Goal: Task Accomplishment & Management: Manage account settings

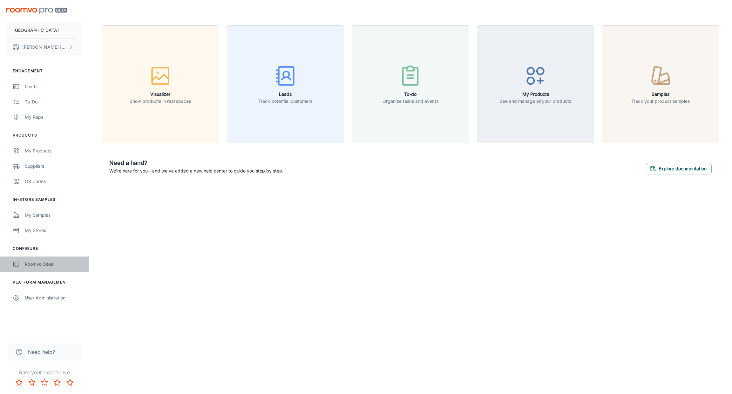
click at [56, 264] on div "Roomvo Sites" at bounding box center [54, 263] width 58 height 7
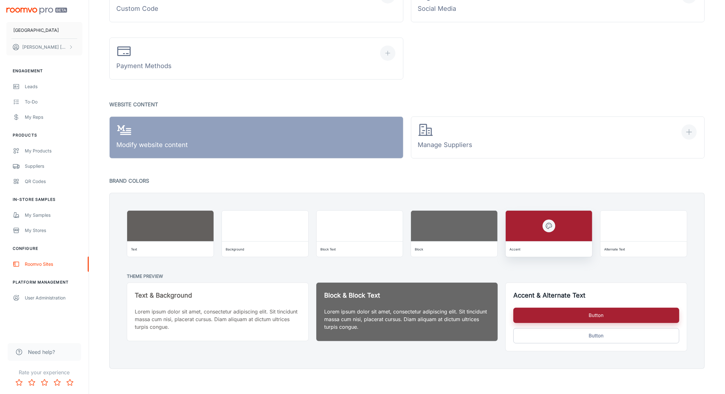
scroll to position [380, 0]
click at [51, 296] on div "User Administration" at bounding box center [54, 297] width 58 height 7
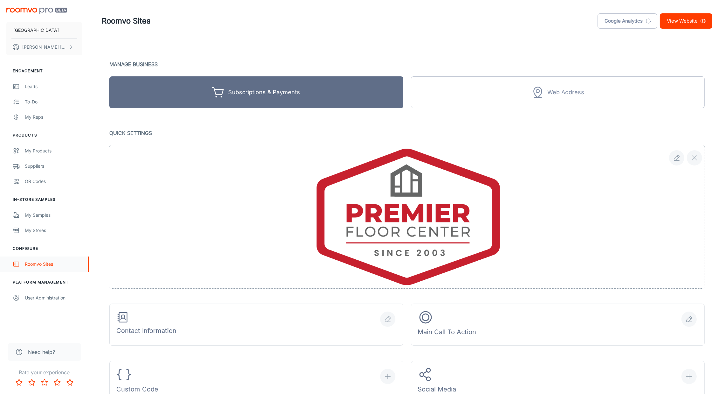
click at [49, 270] on link "Roomvo Sites" at bounding box center [44, 263] width 89 height 15
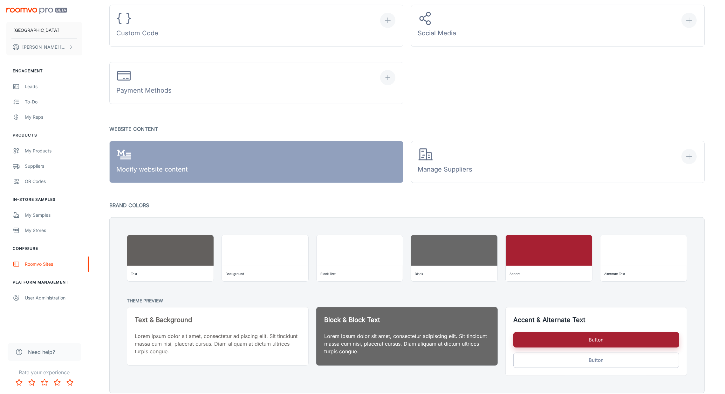
scroll to position [333, 0]
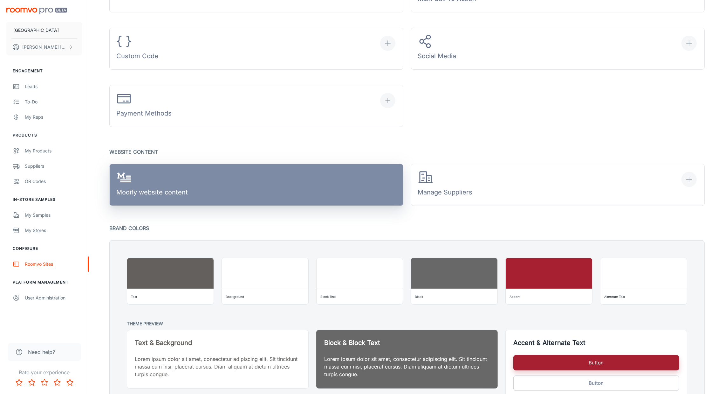
click at [247, 187] on link "Modify website content" at bounding box center [256, 185] width 294 height 42
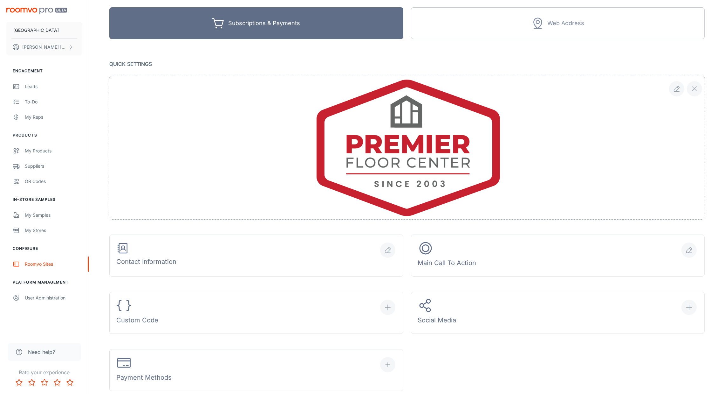
scroll to position [0, 0]
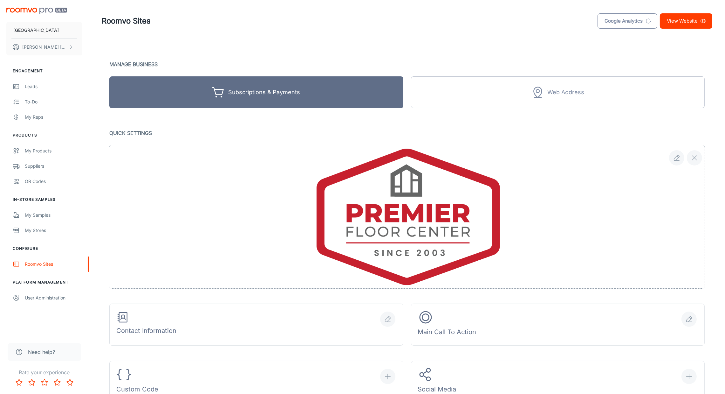
click at [622, 21] on link "Google Analytics" at bounding box center [628, 20] width 60 height 15
